Goal: Transaction & Acquisition: Purchase product/service

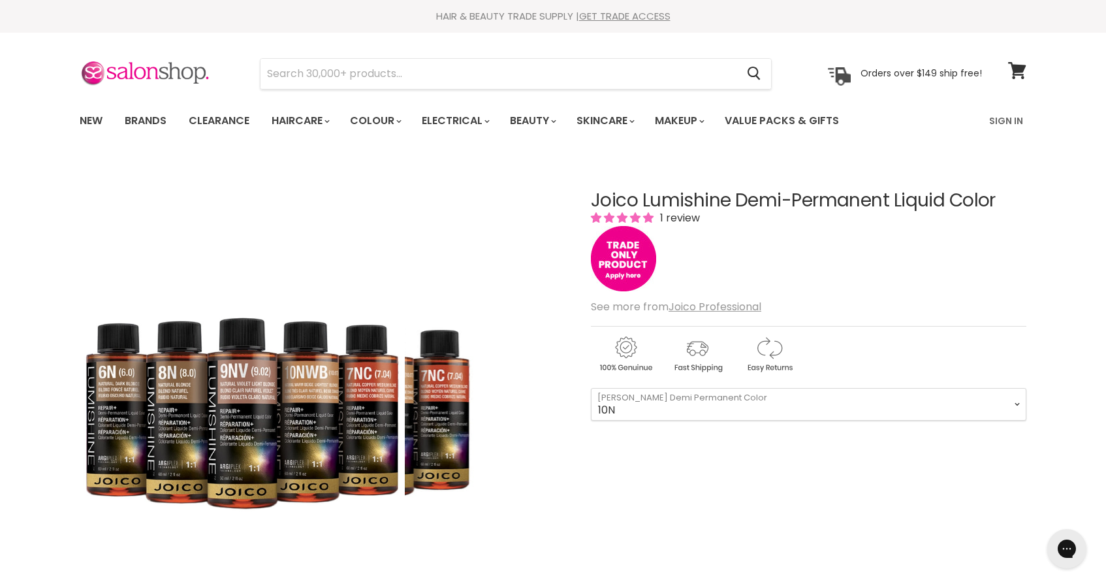
click at [341, 398] on img "Joico Lumishine Demi-Permanent Liquid Color image. Click or Scroll to Zoom." at bounding box center [242, 401] width 325 height 488
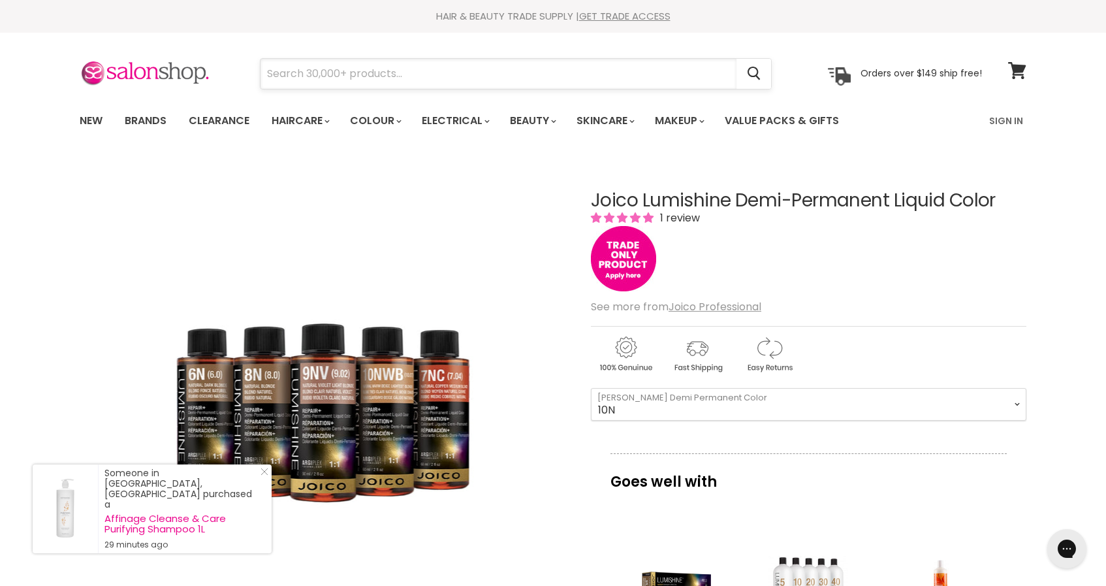
click at [300, 84] on input "Search" at bounding box center [498, 74] width 476 height 30
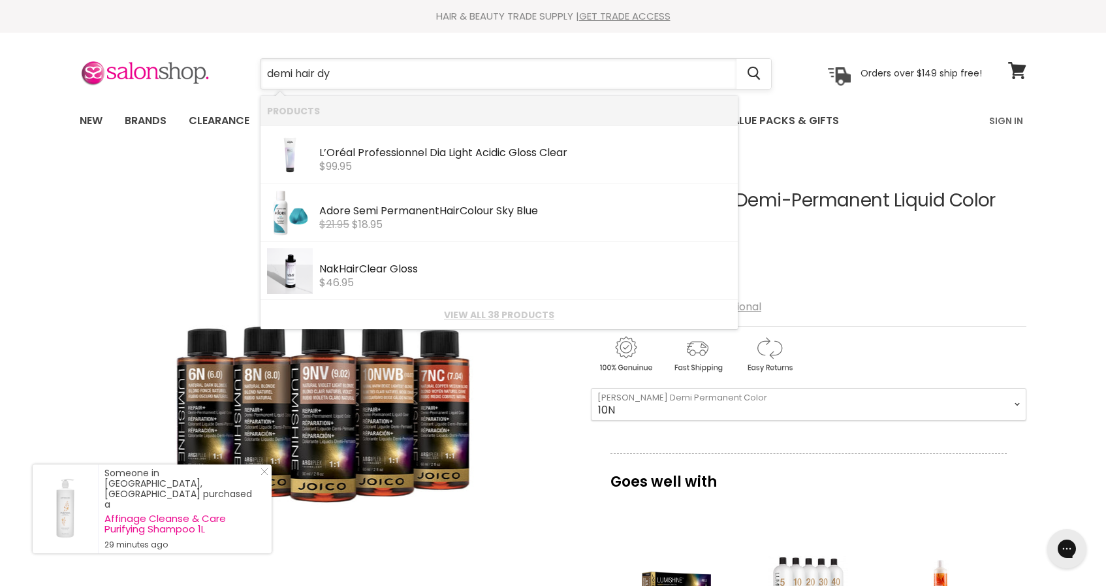
type input "demi hair dye"
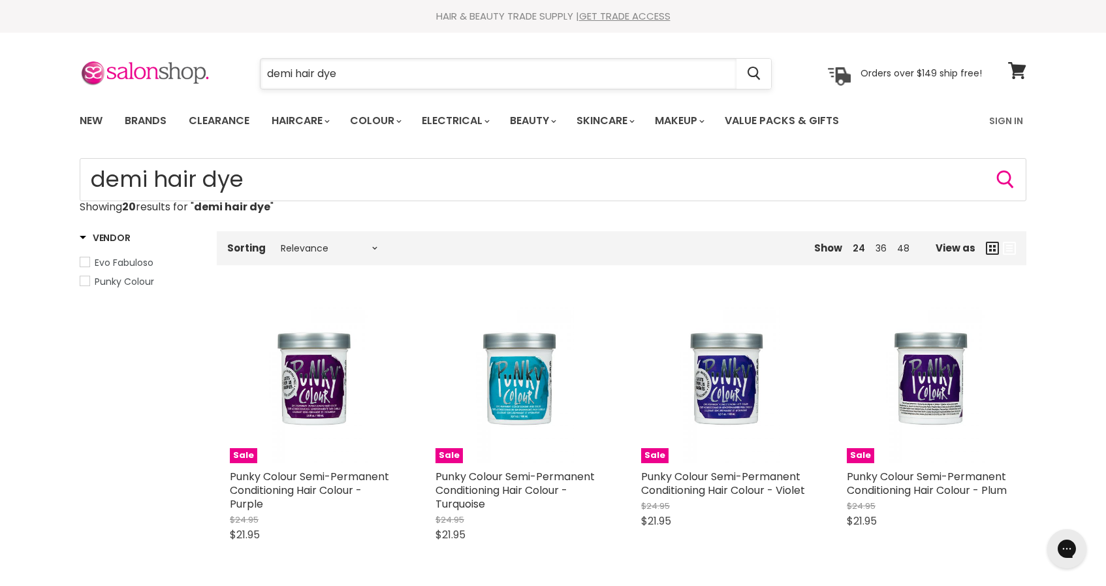
click at [297, 73] on input "demi hair dye" at bounding box center [498, 74] width 476 height 30
click at [335, 71] on input "demihair dye" at bounding box center [498, 74] width 476 height 30
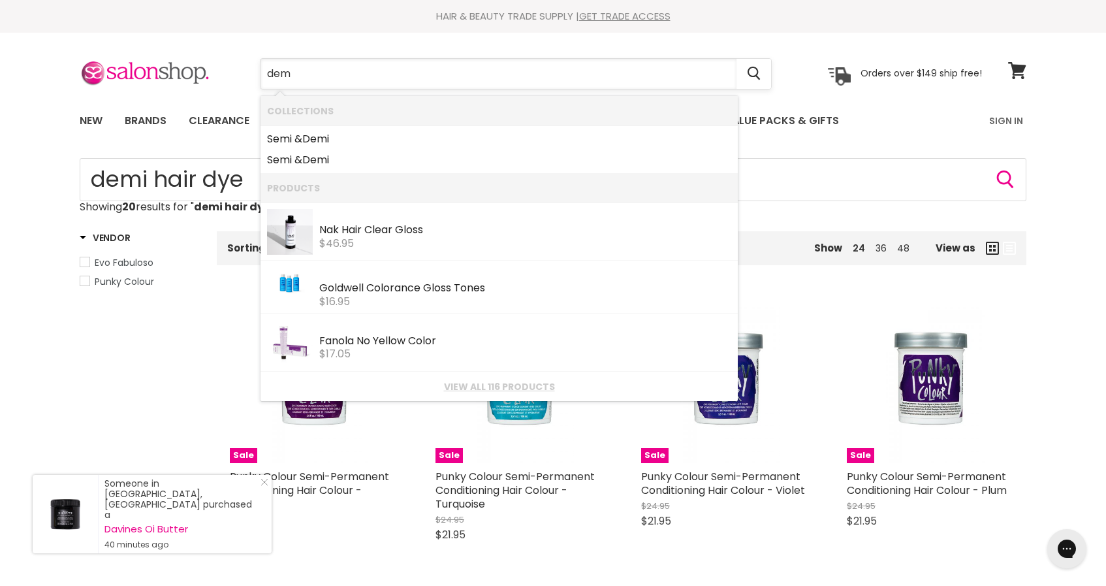
type input "demi"
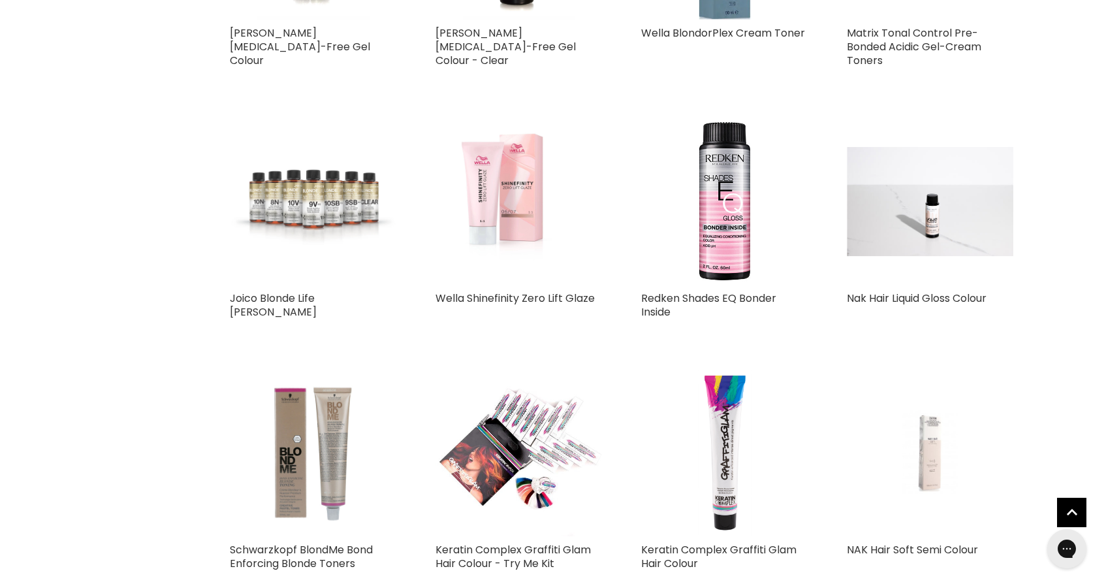
scroll to position [952, 0]
click at [263, 203] on img "Main content" at bounding box center [313, 200] width 166 height 109
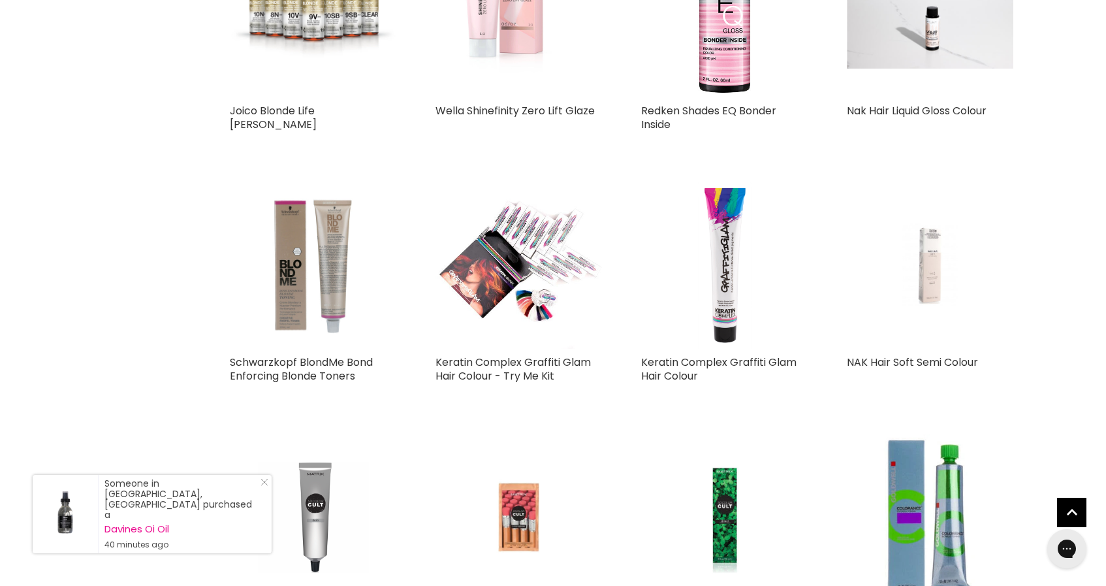
scroll to position [1138, 0]
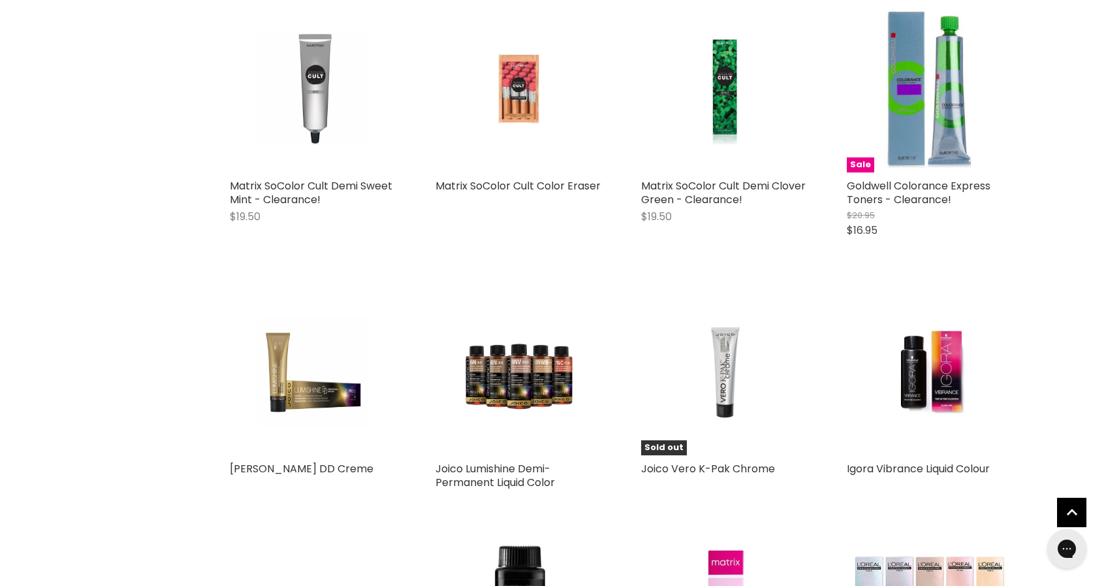
scroll to position [1589, 0]
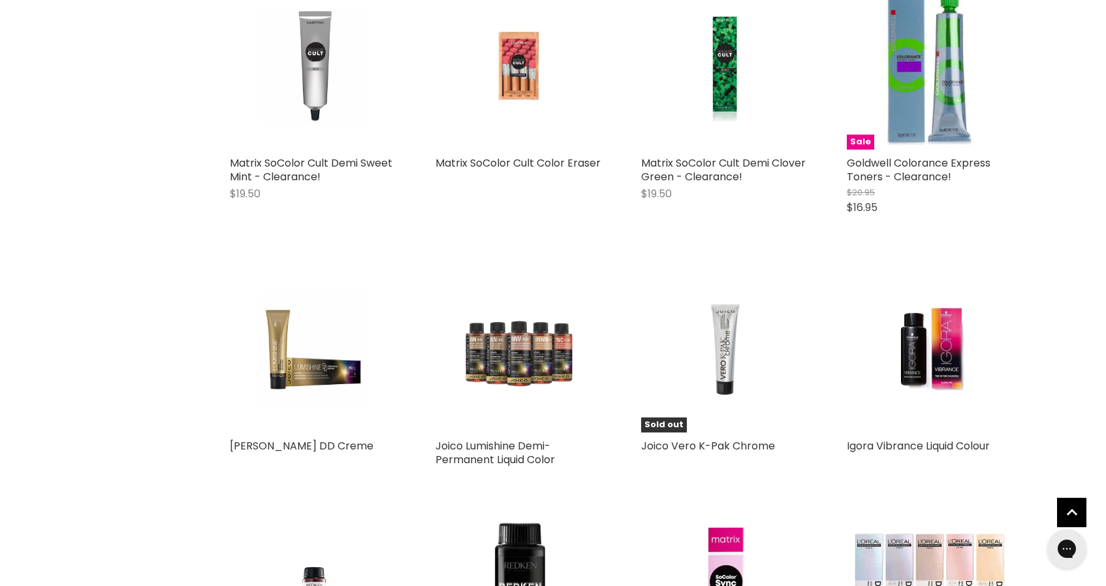
click at [511, 384] on img "Main content" at bounding box center [518, 349] width 111 height 166
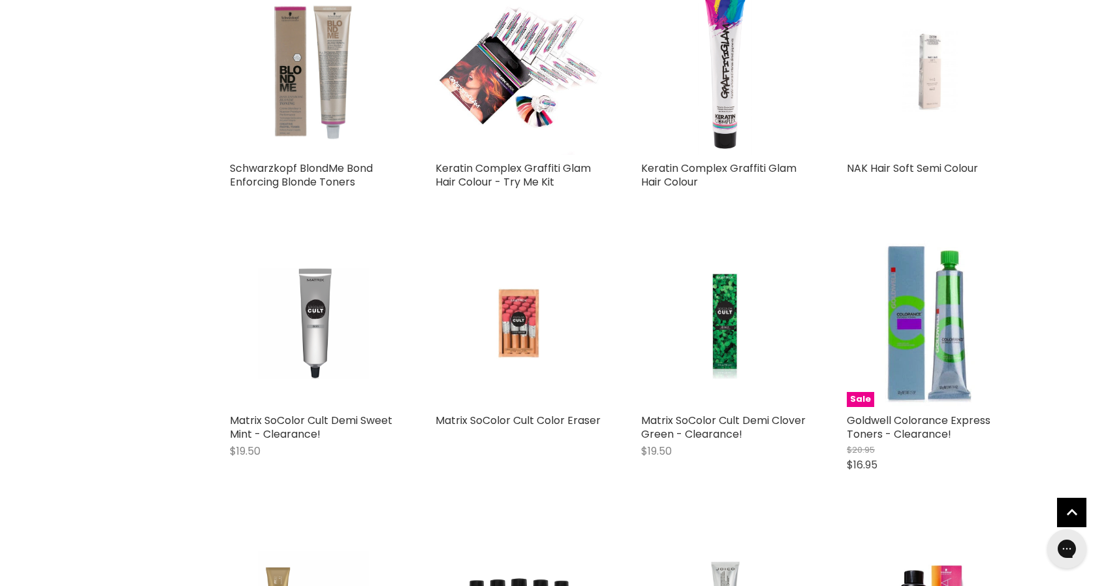
scroll to position [1325, 0]
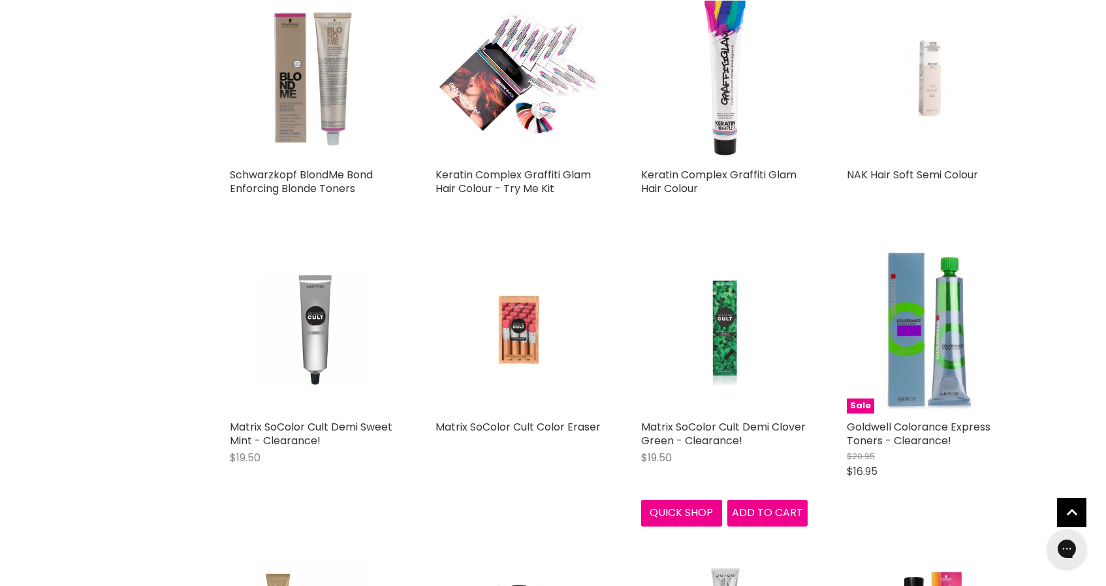
click at [731, 329] on img "Main content" at bounding box center [724, 330] width 111 height 166
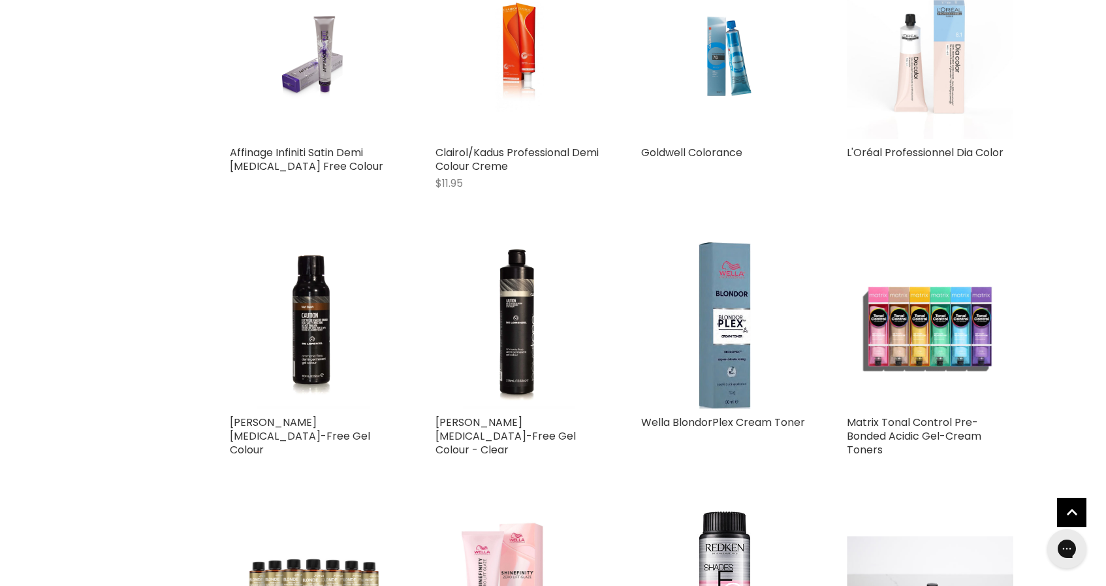
scroll to position [555, 0]
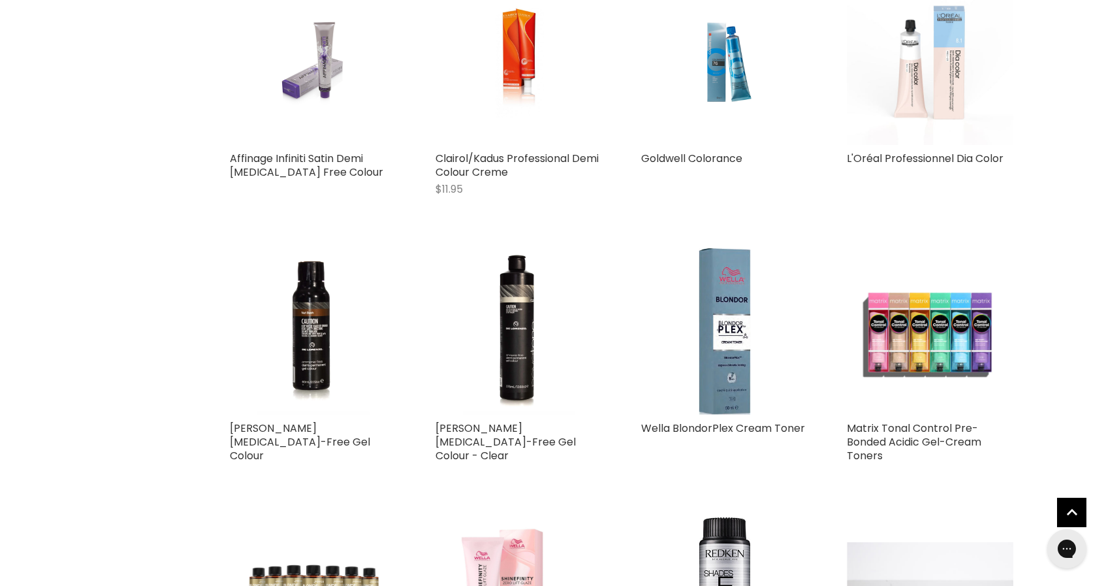
click at [296, 87] on img "Main content" at bounding box center [313, 61] width 110 height 166
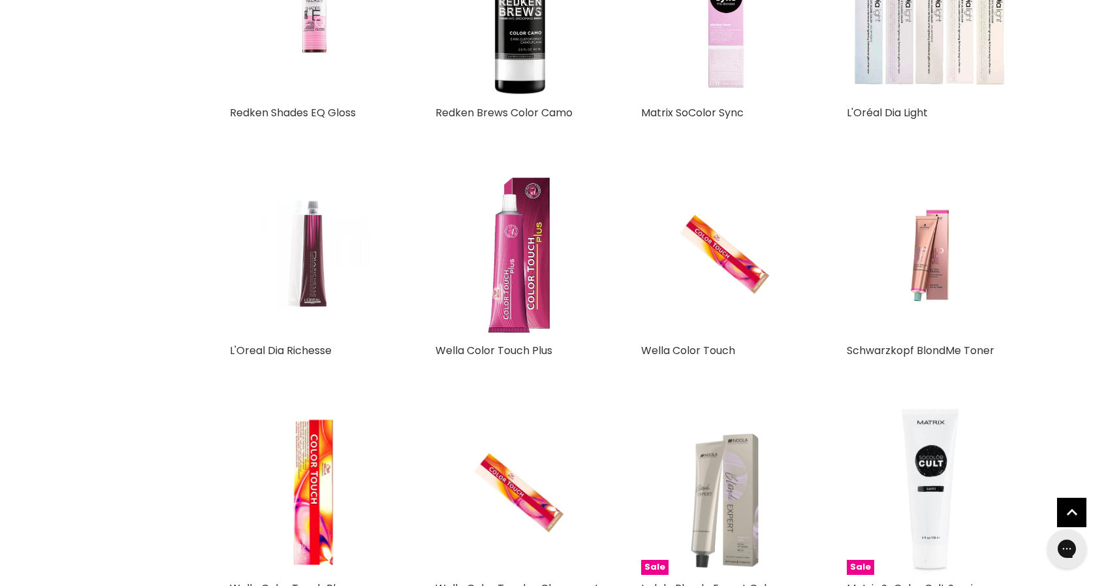
scroll to position [2175, 0]
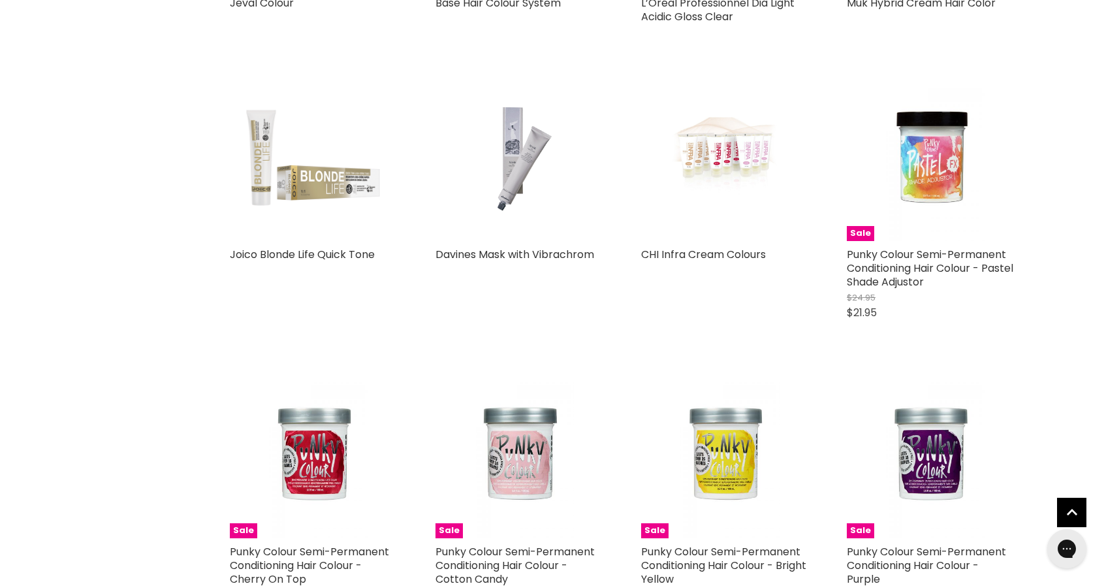
scroll to position [3328, 0]
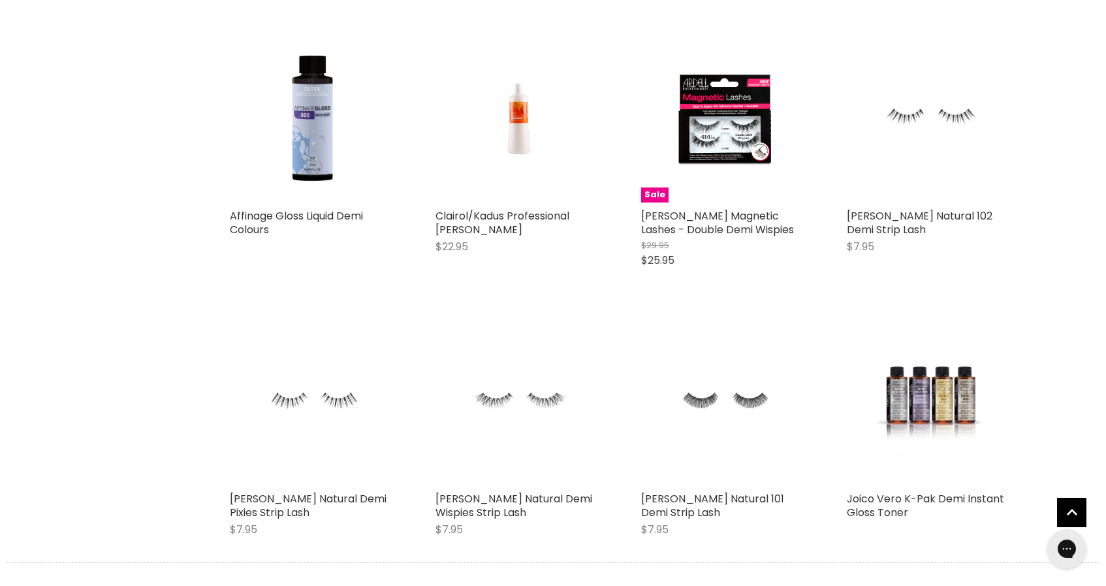
scroll to position [6279, 0]
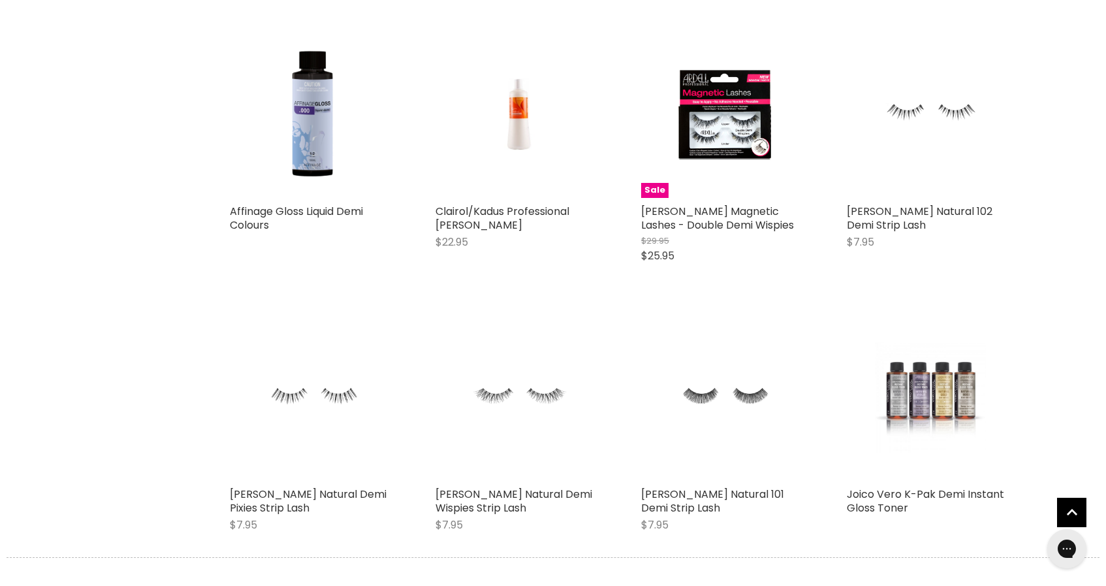
click at [905, 399] on img "Main content" at bounding box center [930, 397] width 111 height 166
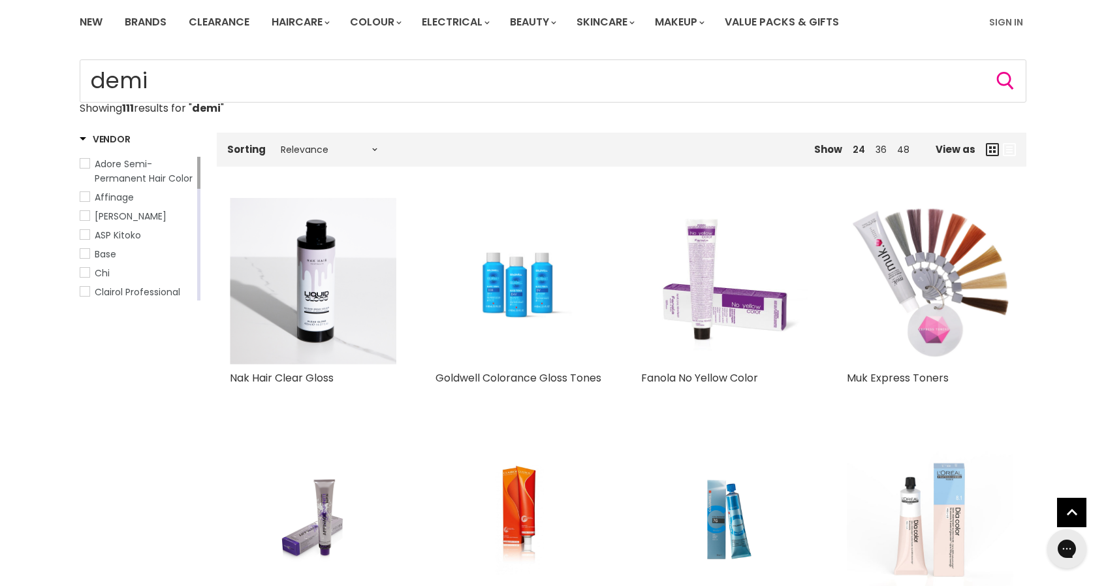
scroll to position [98, 0]
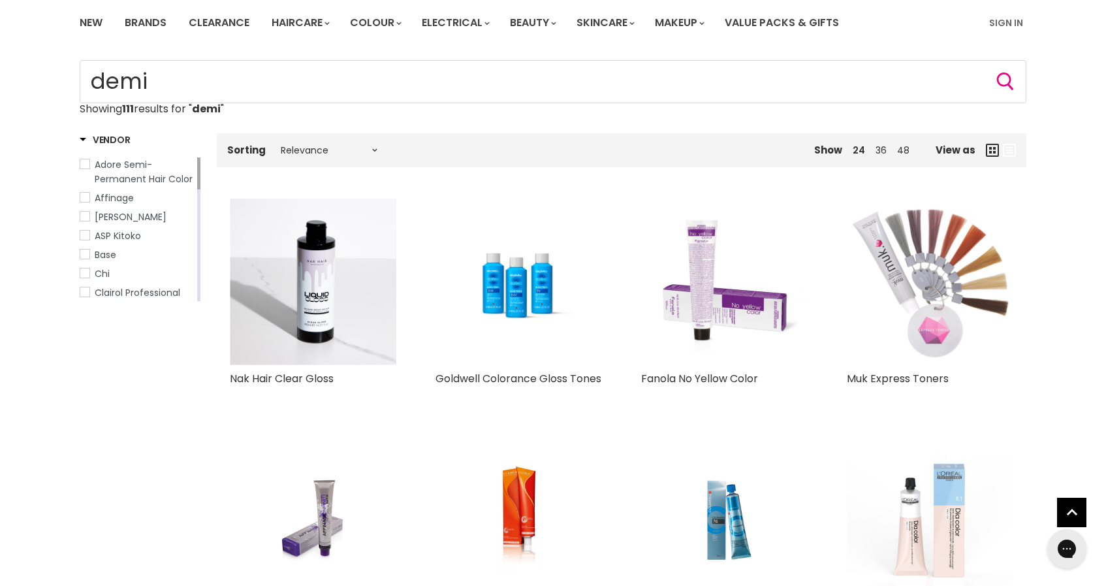
click at [932, 318] on img "Main content" at bounding box center [930, 281] width 166 height 166
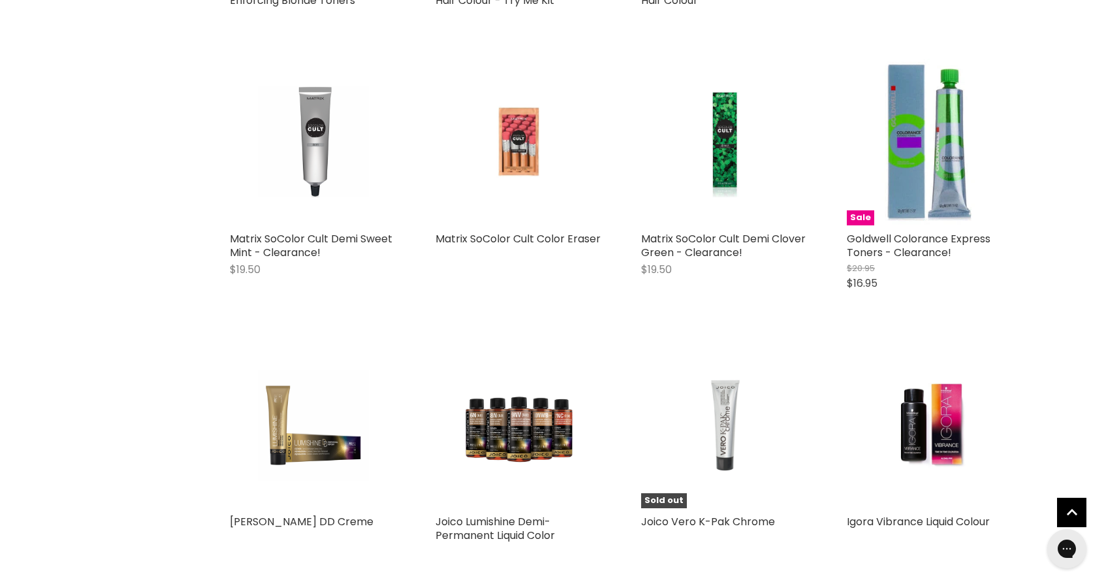
scroll to position [1515, 0]
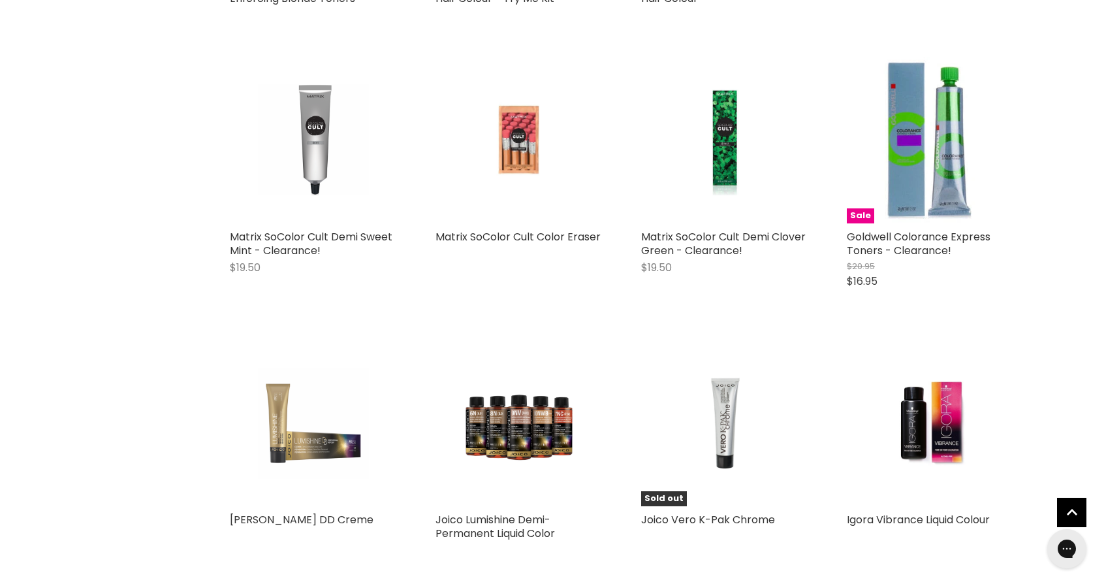
click at [314, 454] on img "Main content" at bounding box center [313, 422] width 111 height 166
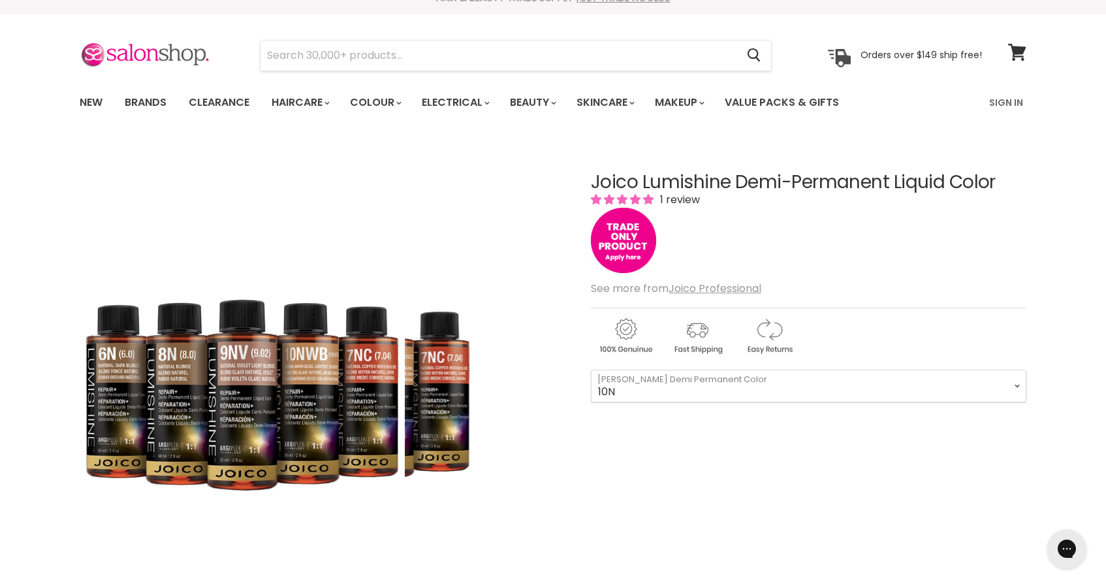
scroll to position [20, 0]
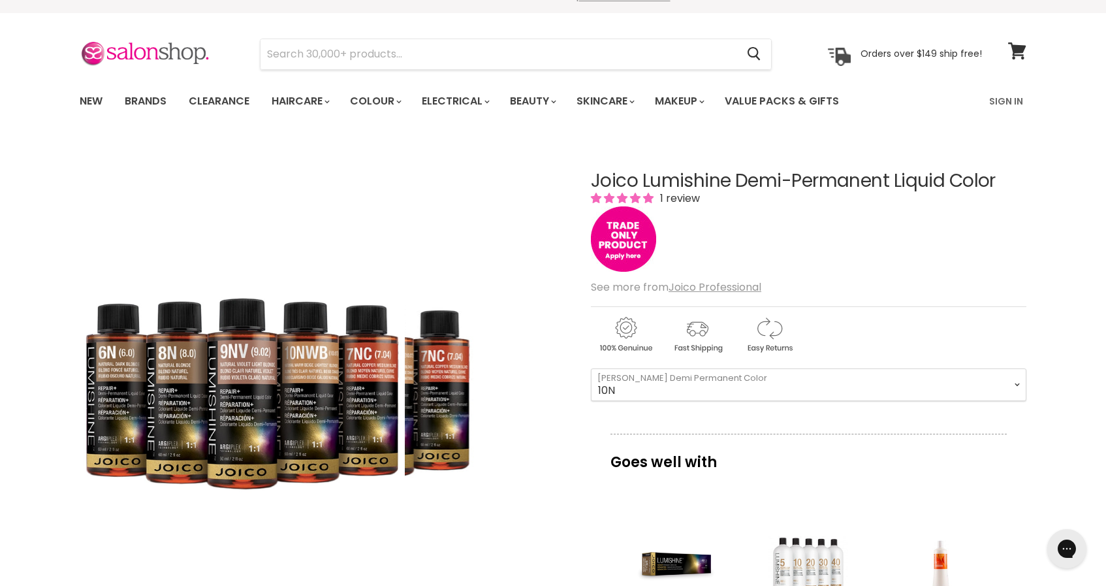
click at [511, 384] on div "Click or scroll to zoom Tap or pinch to zoom" at bounding box center [324, 382] width 488 height 488
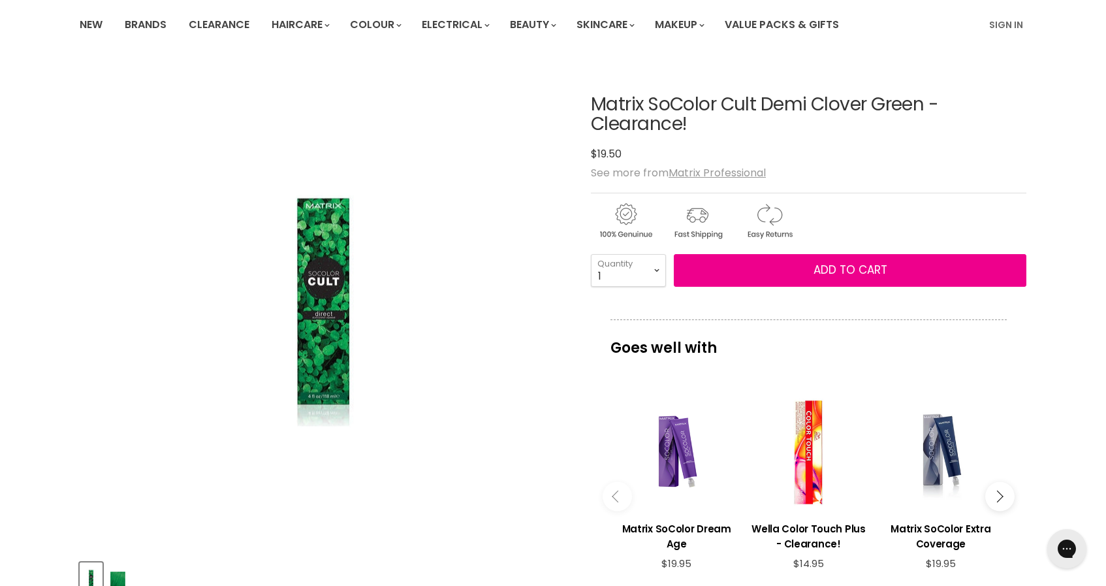
scroll to position [109, 0]
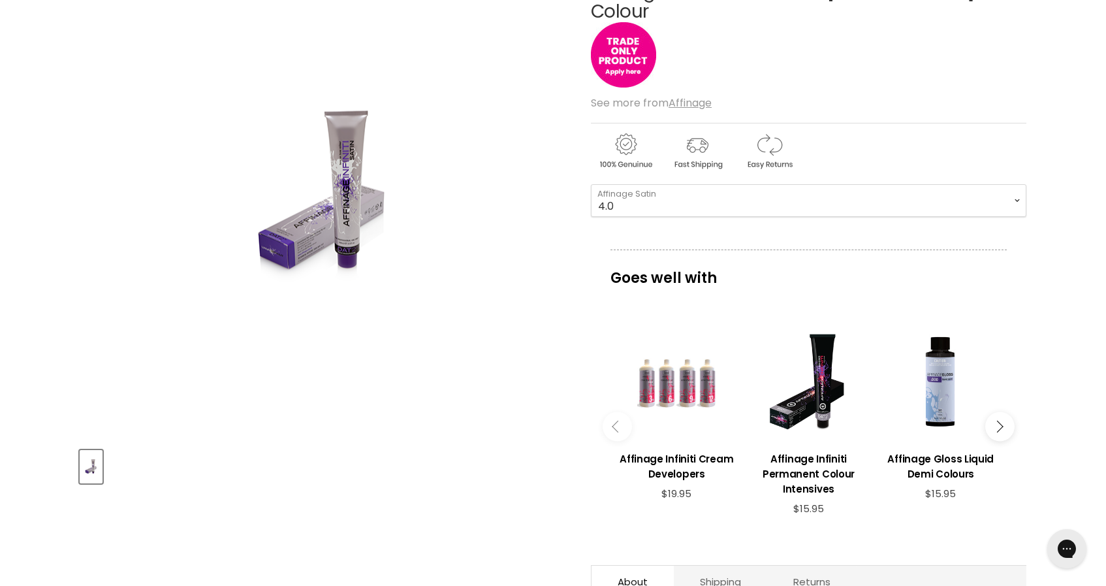
scroll to position [210, 0]
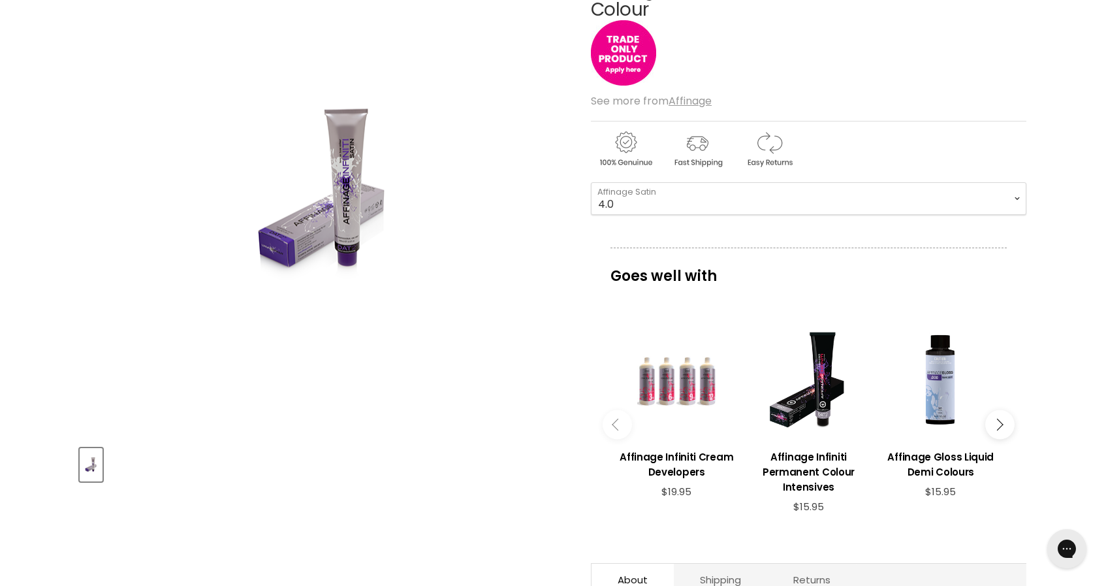
click at [328, 220] on img "Affinage Infiniti Satin Demi Ammonia Free Colour image. Click or Scroll to Zoom." at bounding box center [323, 191] width 228 height 344
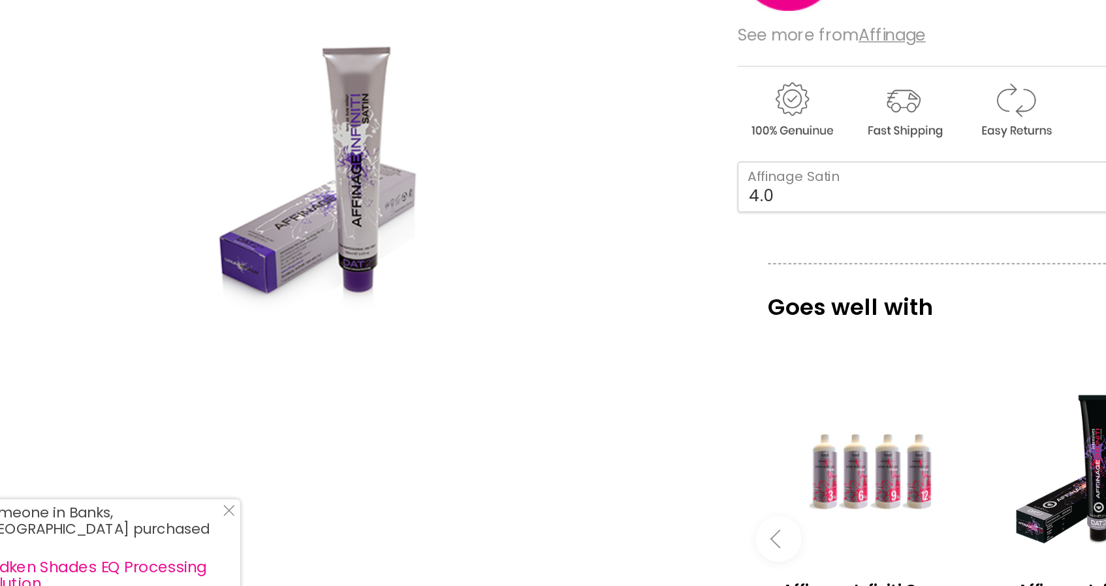
scroll to position [216, 0]
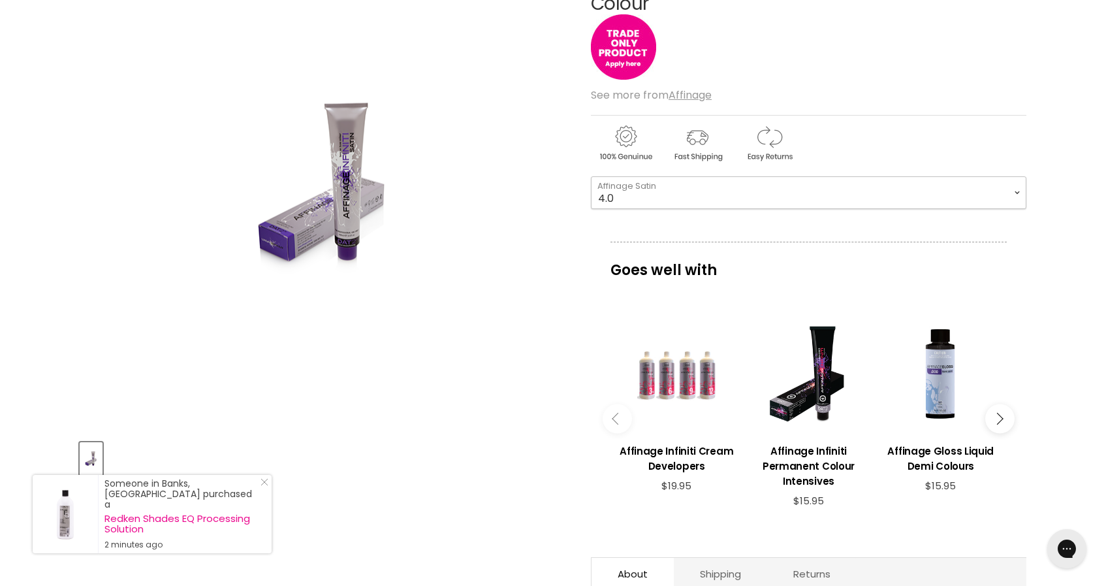
click at [732, 176] on select "4.0 5.0 5.036 6.0 6.036 7.0 7.036 8.0 8.12 8.32 9.046 9.1 9.21 9.32 10.01" at bounding box center [808, 192] width 435 height 33
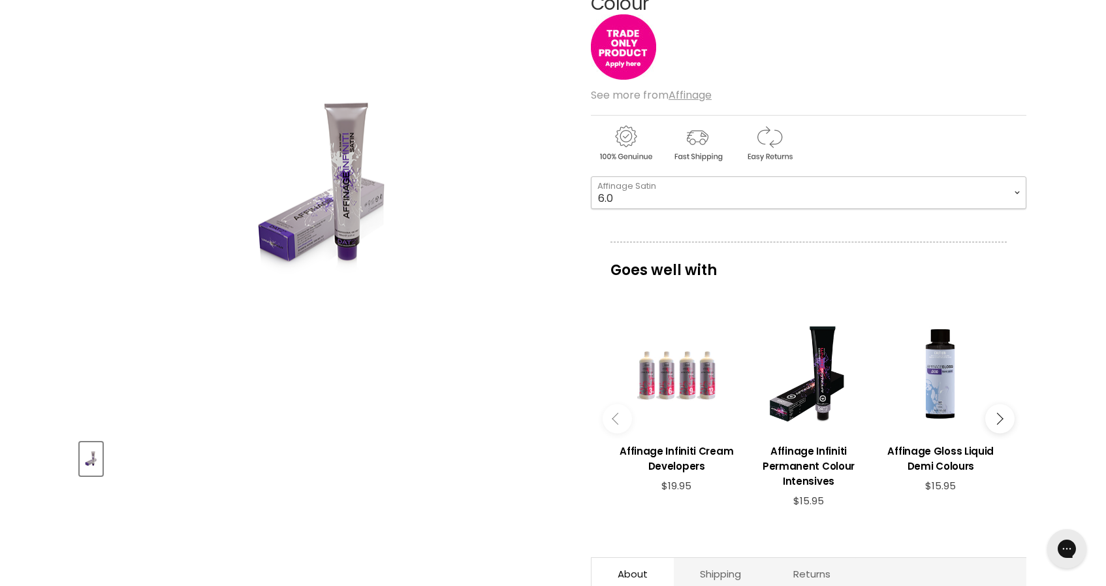
select select "6.0"
click at [937, 364] on div "Main content" at bounding box center [940, 374] width 119 height 119
click at [1003, 404] on button "Main content" at bounding box center [999, 418] width 29 height 29
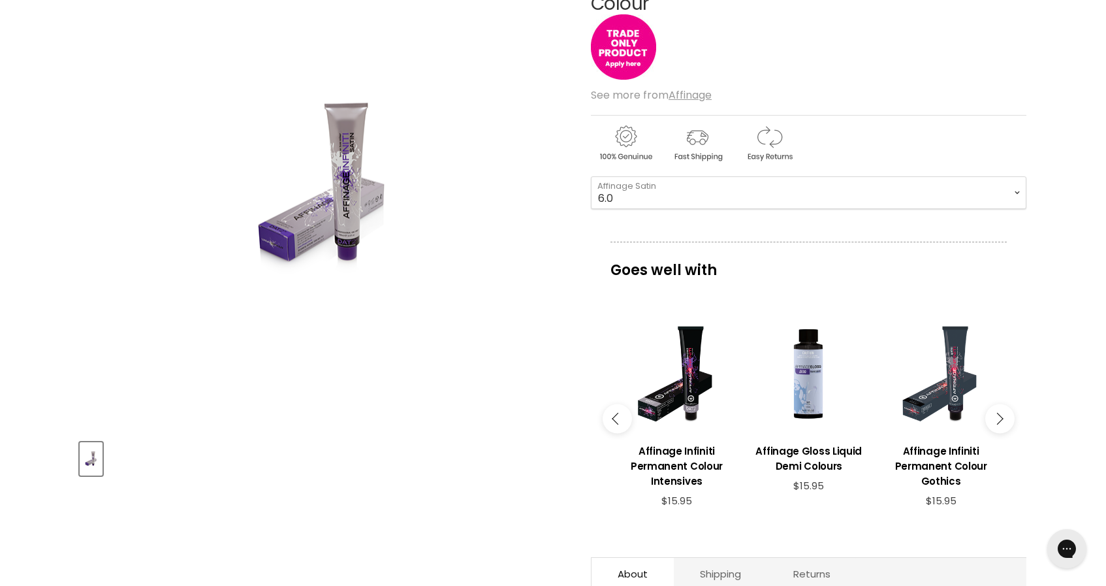
click at [1003, 404] on button "Main content" at bounding box center [999, 418] width 29 height 29
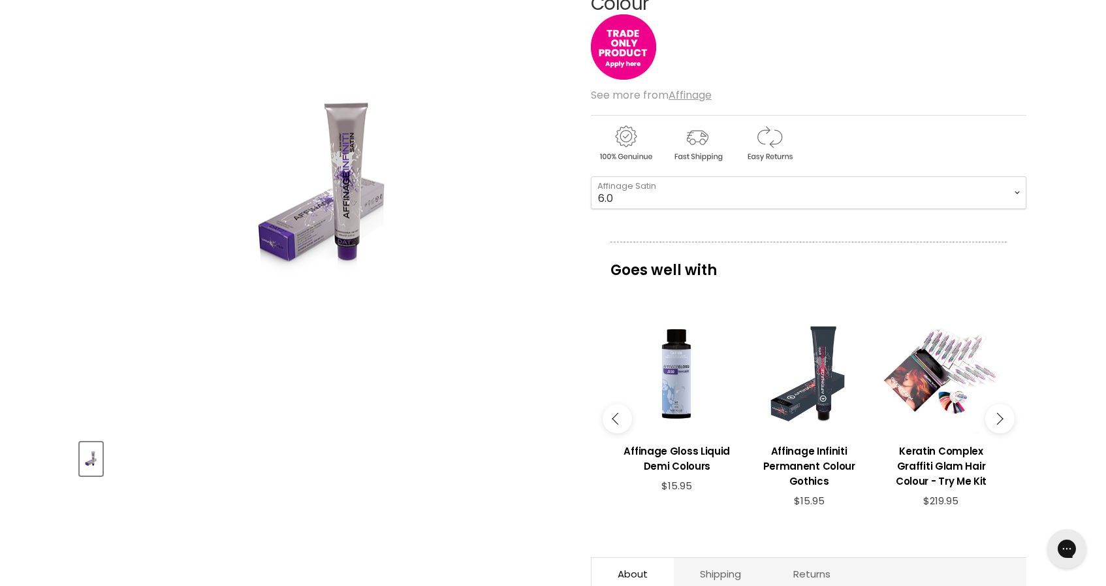
click at [1003, 404] on button "Main content" at bounding box center [999, 418] width 29 height 29
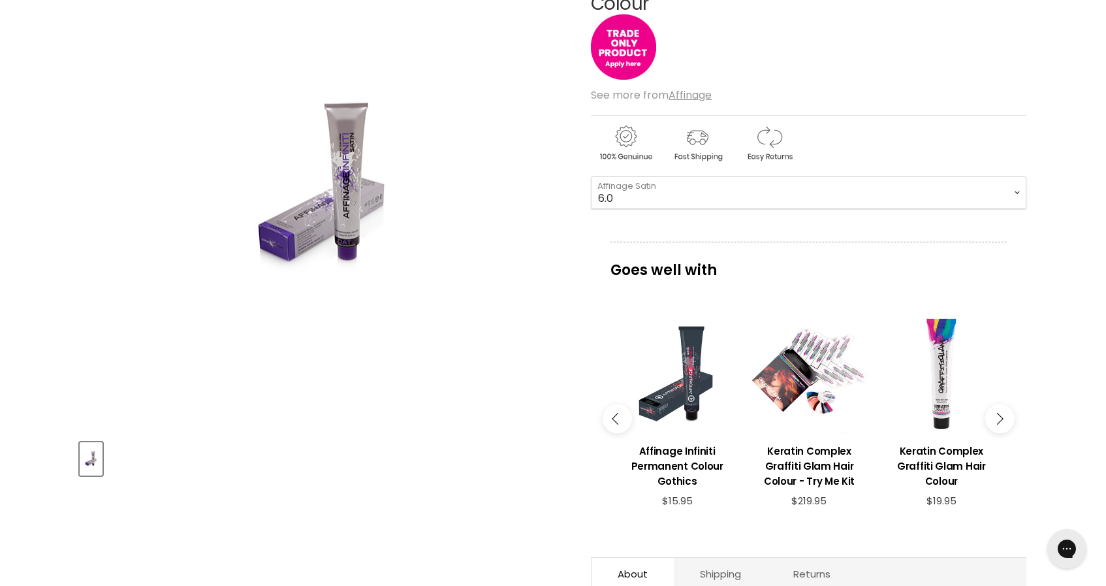
click at [1003, 404] on button "Main content" at bounding box center [999, 418] width 29 height 29
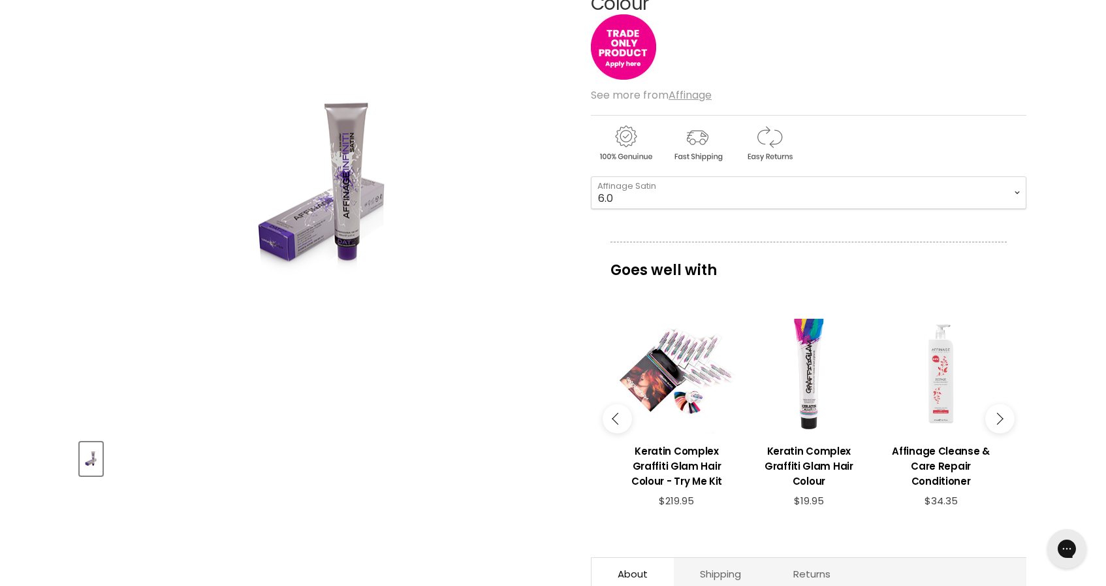
click at [1003, 404] on button "Main content" at bounding box center [999, 418] width 29 height 29
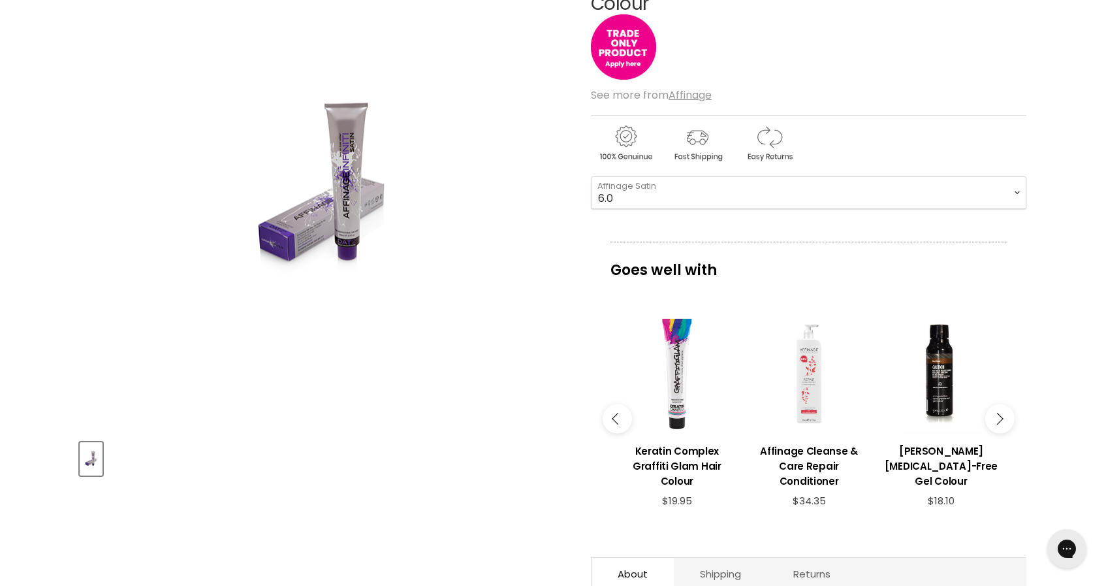
click at [1003, 404] on button "Main content" at bounding box center [999, 418] width 29 height 29
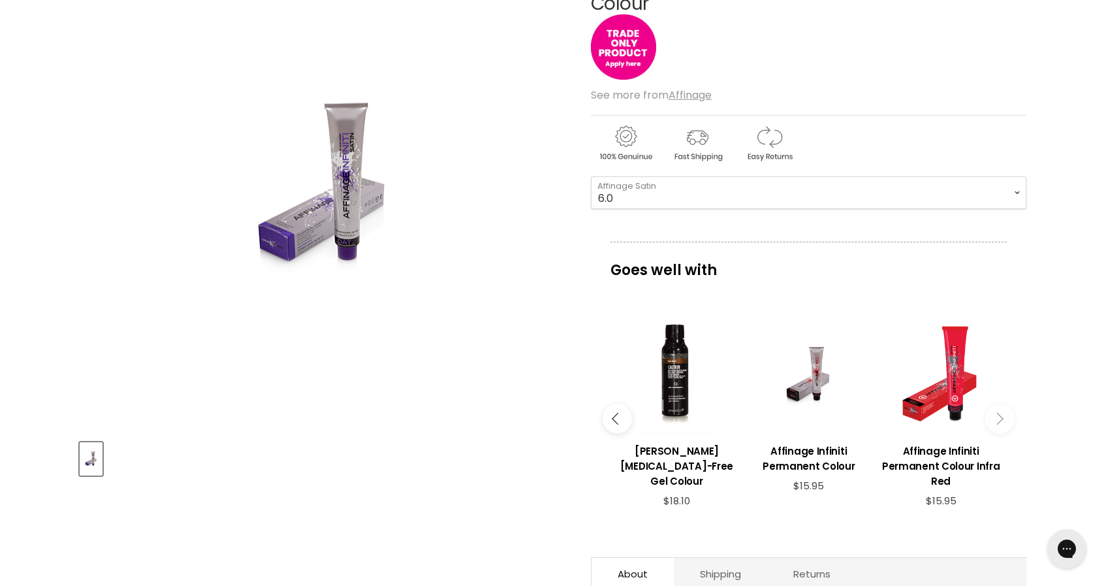
click at [1003, 404] on button "Main content" at bounding box center [999, 418] width 29 height 29
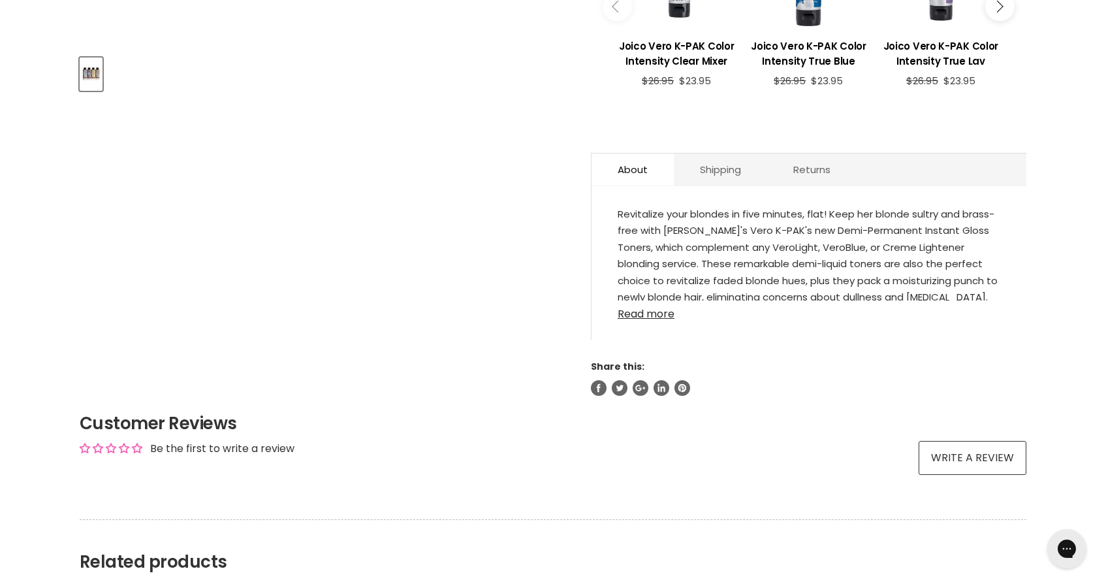
click at [661, 311] on link "Read more" at bounding box center [808, 310] width 383 height 20
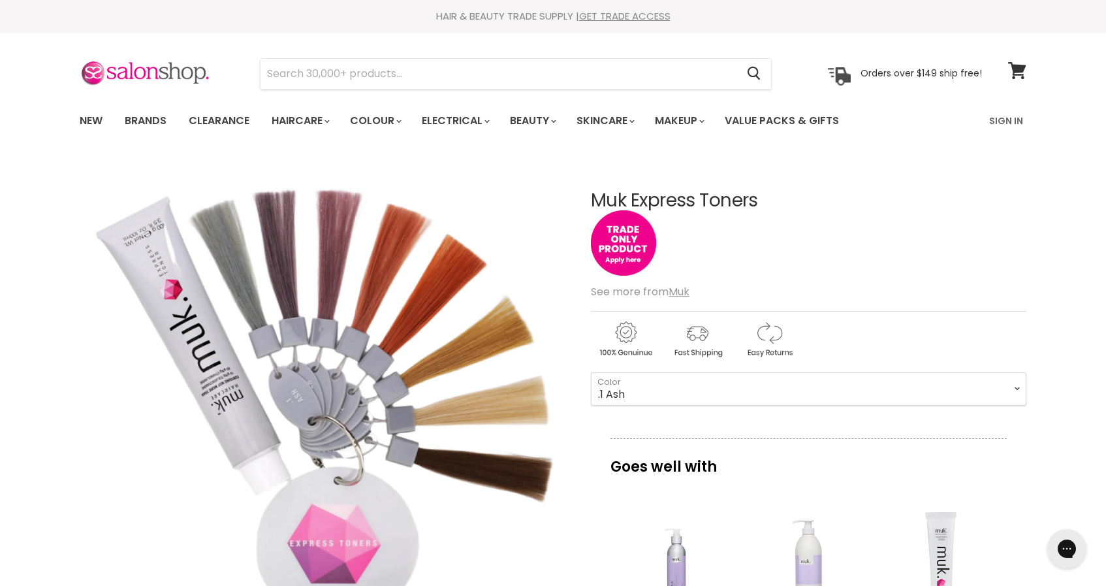
click at [480, 351] on img "Muk Express Toners image. Click or Scroll to Zoom." at bounding box center [323, 401] width 486 height 488
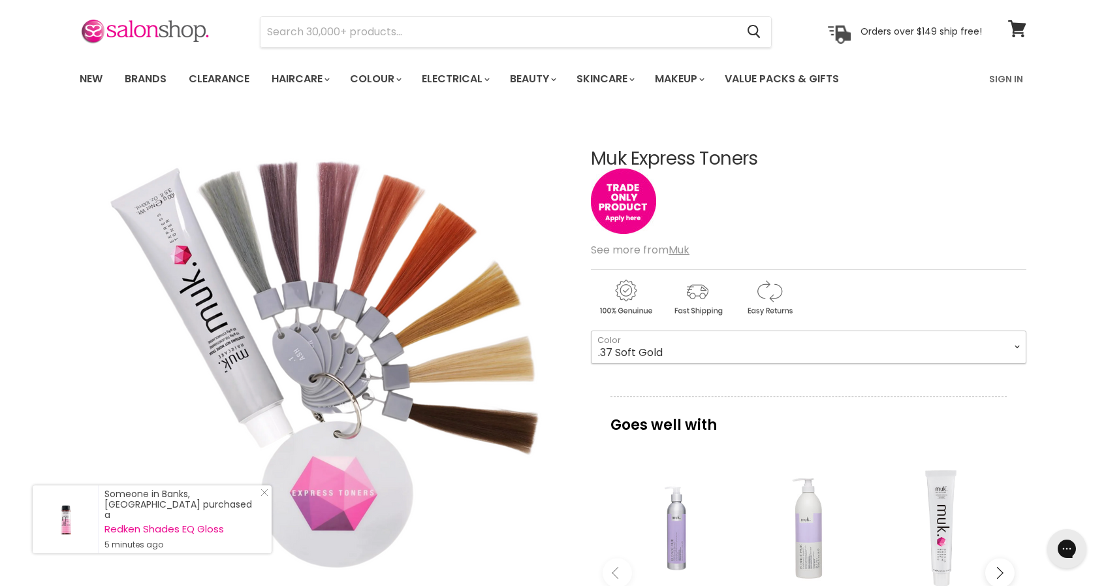
scroll to position [55, 0]
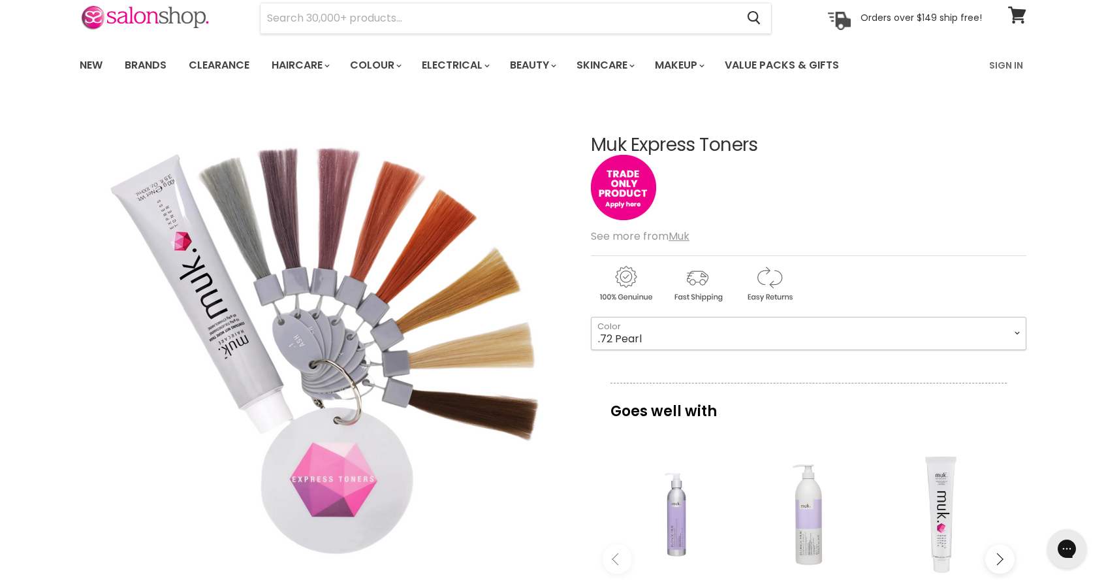
select select ".72 Pearl"
click at [589, 403] on article "Click or scroll to zoom Tap or pinch to zoom Muk Express Toners No reviews" at bounding box center [553, 521] width 946 height 839
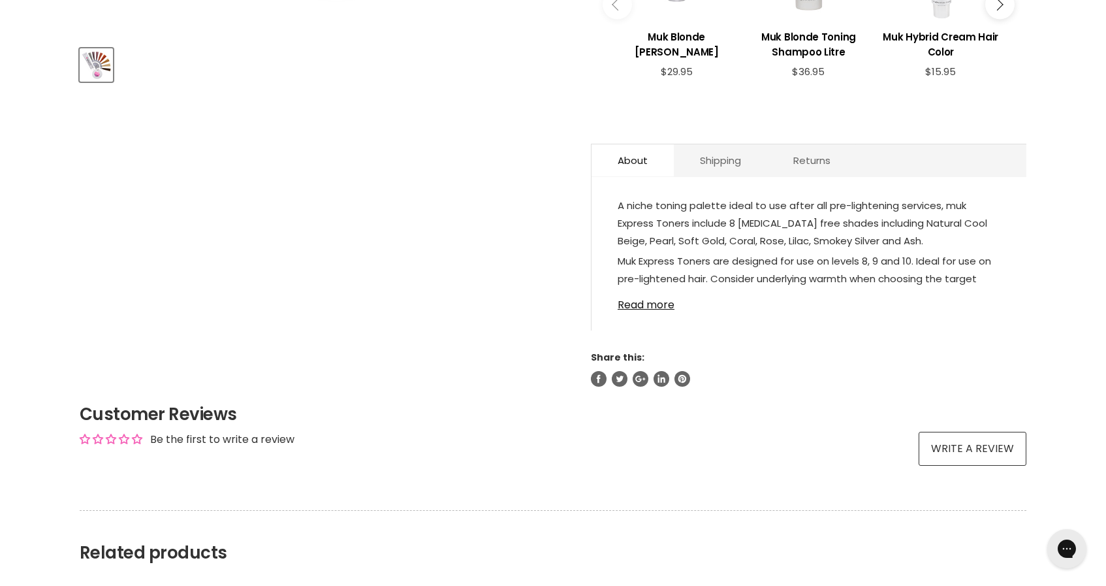
scroll to position [612, 0]
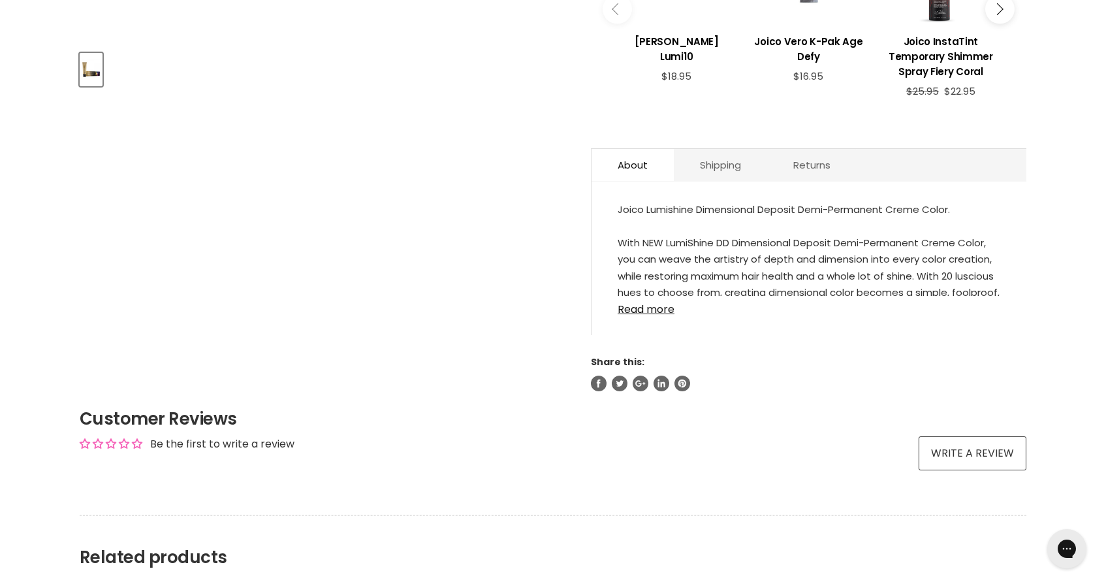
scroll to position [606, 0]
click at [625, 307] on link "Read more" at bounding box center [808, 305] width 383 height 20
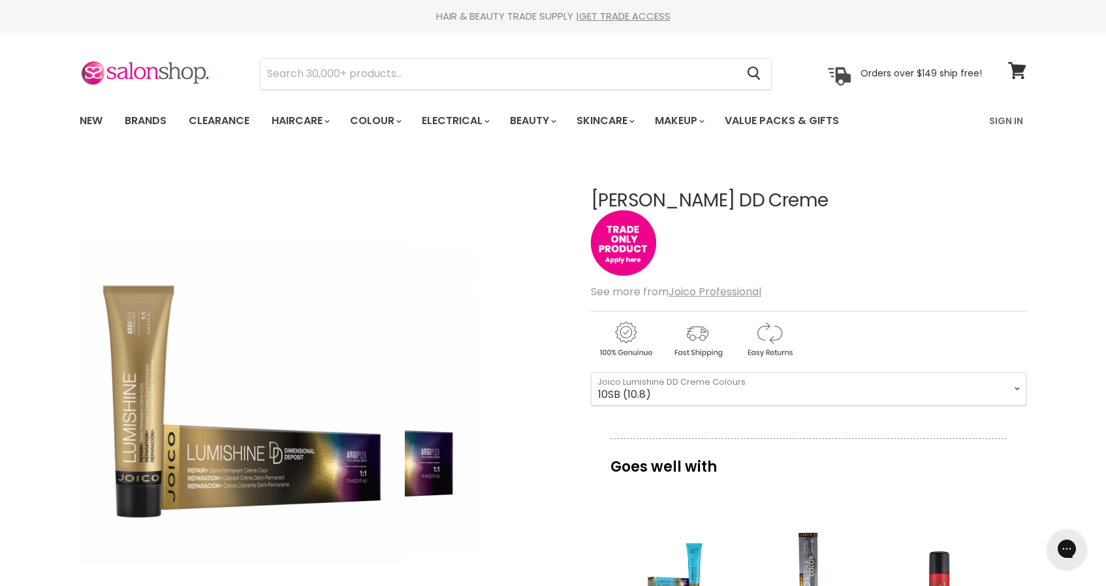
scroll to position [0, 0]
